Goal: Complete application form

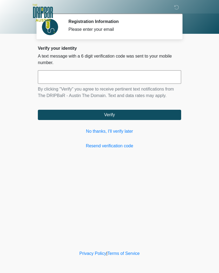
click at [159, 77] on input "text" at bounding box center [109, 77] width 143 height 14
type input "******"
click at [147, 113] on button "Verify" at bounding box center [109, 115] width 143 height 10
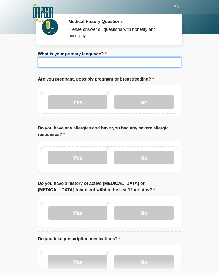
click at [164, 63] on input "What is your primary language?" at bounding box center [109, 62] width 143 height 10
type input "*******"
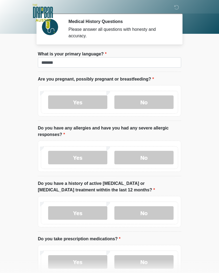
click at [161, 101] on label "No" at bounding box center [143, 102] width 59 height 14
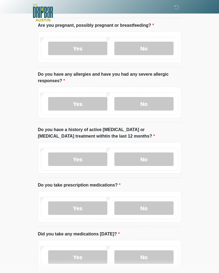
scroll to position [55, 0]
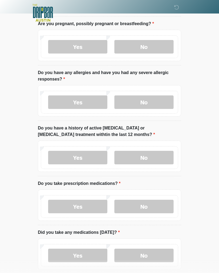
click at [87, 99] on label "Yes" at bounding box center [77, 102] width 59 height 14
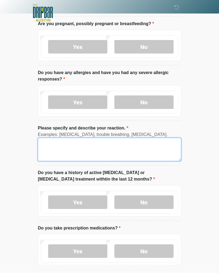
click at [130, 146] on textarea "Please specify and describe your reaction." at bounding box center [109, 149] width 143 height 23
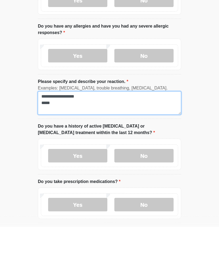
type textarea "**********"
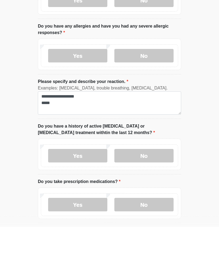
click at [164, 195] on label "No" at bounding box center [143, 202] width 59 height 14
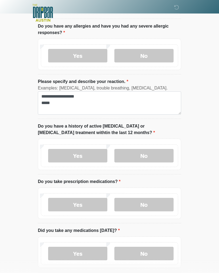
click at [86, 204] on label "Yes" at bounding box center [77, 205] width 59 height 14
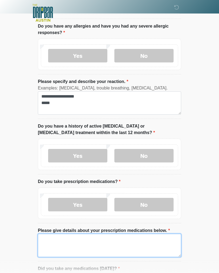
click at [126, 241] on textarea "Please give details about your prescription medications below." at bounding box center [109, 245] width 143 height 23
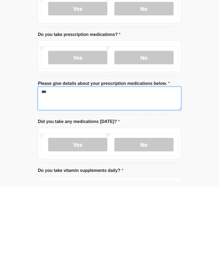
click at [132, 173] on textarea "***" at bounding box center [109, 184] width 143 height 23
type textarea "**********"
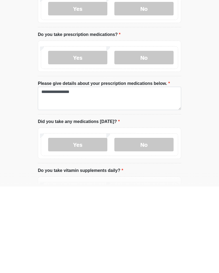
click at [159, 224] on label "No" at bounding box center [143, 231] width 59 height 14
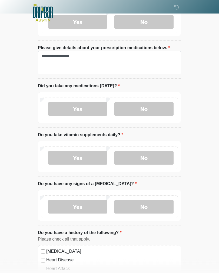
click at [163, 156] on label "No" at bounding box center [143, 158] width 59 height 14
click at [155, 207] on label "No" at bounding box center [143, 207] width 59 height 14
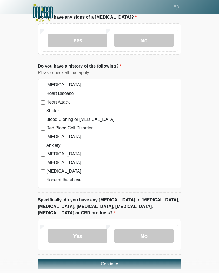
scroll to position [460, 0]
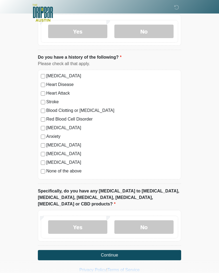
click at [154, 221] on label "No" at bounding box center [143, 227] width 59 height 14
click at [133, 250] on button "Continue" at bounding box center [109, 255] width 143 height 10
click at [112, 250] on button "Continue" at bounding box center [109, 255] width 143 height 10
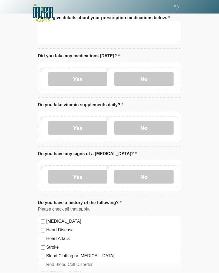
scroll to position [0, 0]
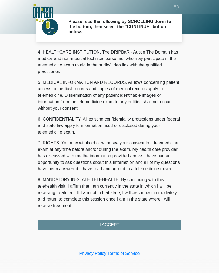
click at [114, 224] on div "1. PURPOSE. The purpose of this form is to obtain your consent for a telemedici…" at bounding box center [109, 138] width 143 height 181
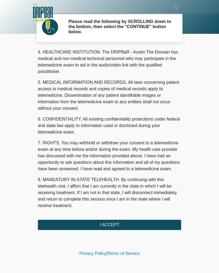
click at [130, 223] on button "I ACCEPT" at bounding box center [109, 225] width 143 height 10
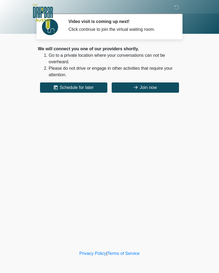
click at [164, 91] on button "Join now" at bounding box center [145, 87] width 67 height 10
click at [138, 87] on button "Join now" at bounding box center [145, 87] width 67 height 10
